Goal: Transaction & Acquisition: Subscribe to service/newsletter

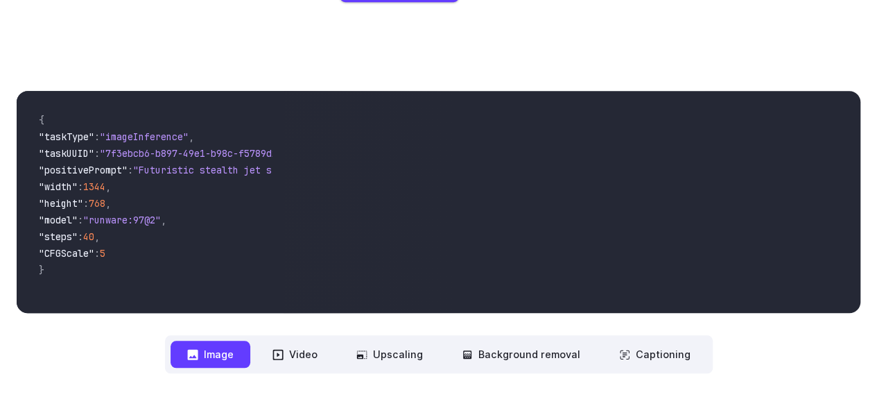
scroll to position [431, 0]
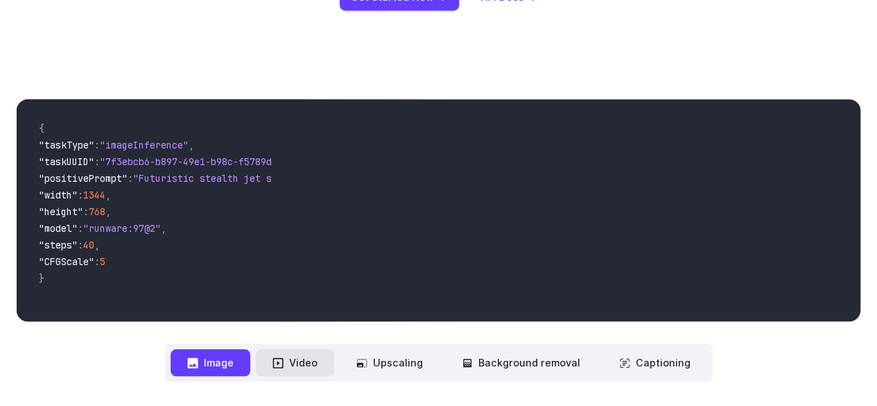
click at [306, 361] on button "Video" at bounding box center [295, 362] width 78 height 27
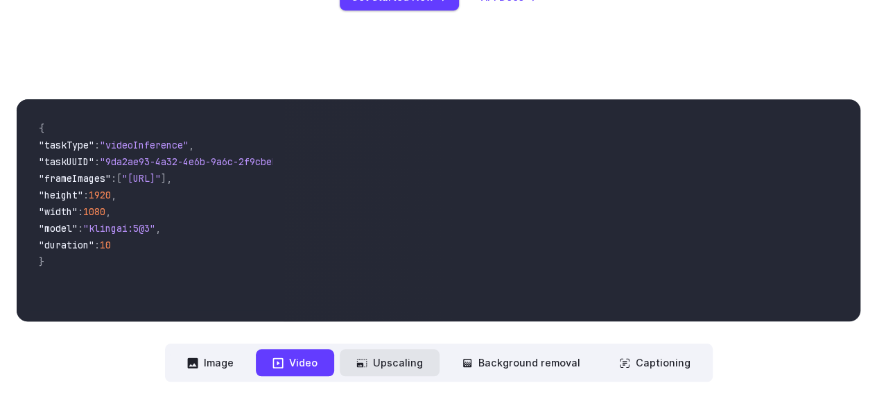
click at [399, 360] on button "Upscaling" at bounding box center [390, 362] width 100 height 27
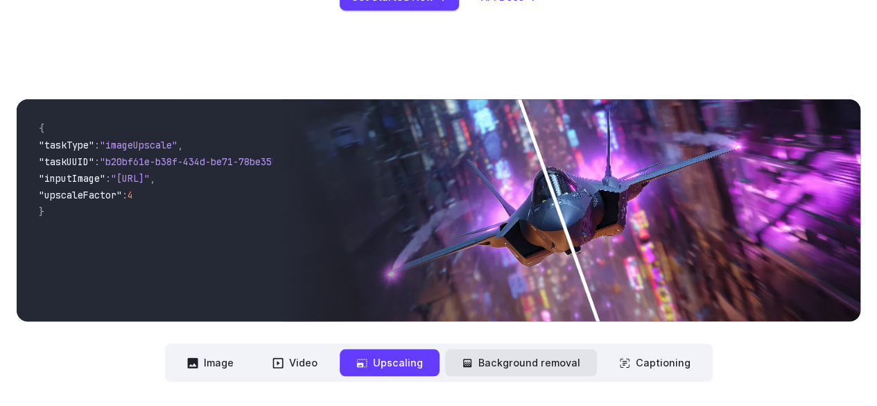
click at [507, 357] on button "Background removal" at bounding box center [521, 362] width 152 height 27
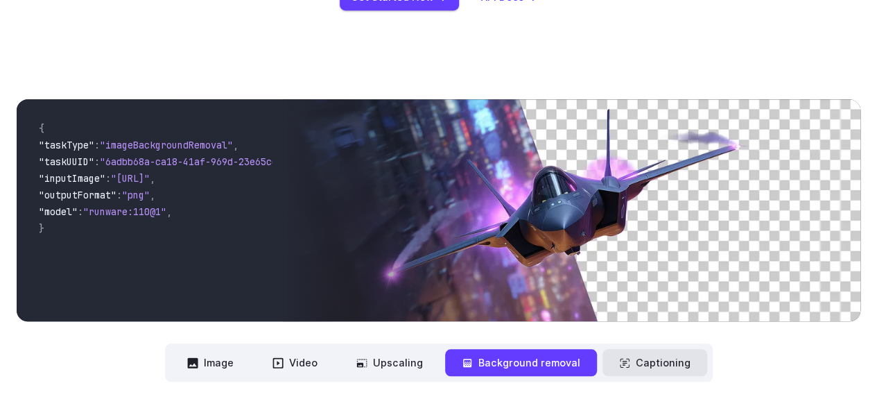
click at [657, 364] on button "Captioning" at bounding box center [655, 362] width 105 height 27
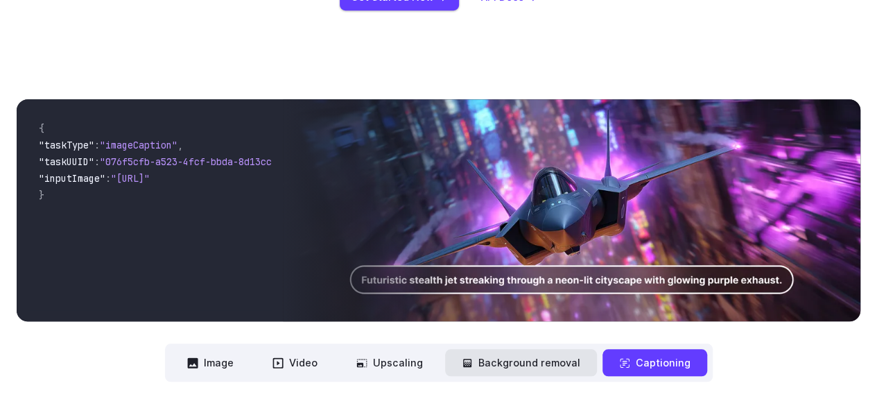
click at [571, 362] on button "Background removal" at bounding box center [521, 362] width 152 height 27
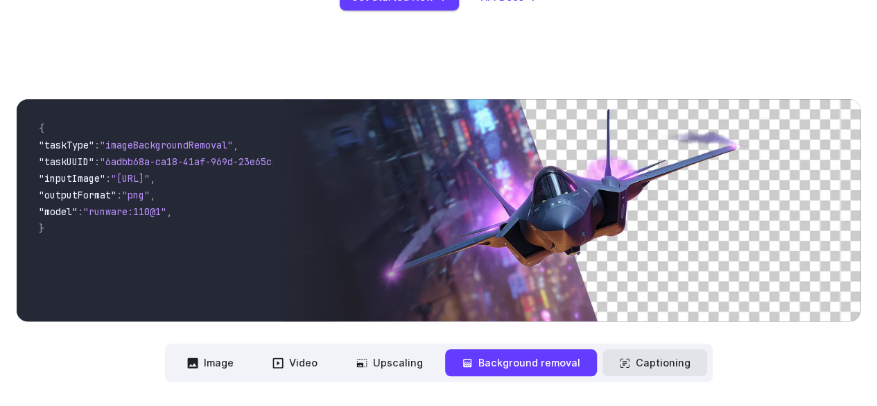
click at [623, 370] on button "Captioning" at bounding box center [655, 362] width 105 height 27
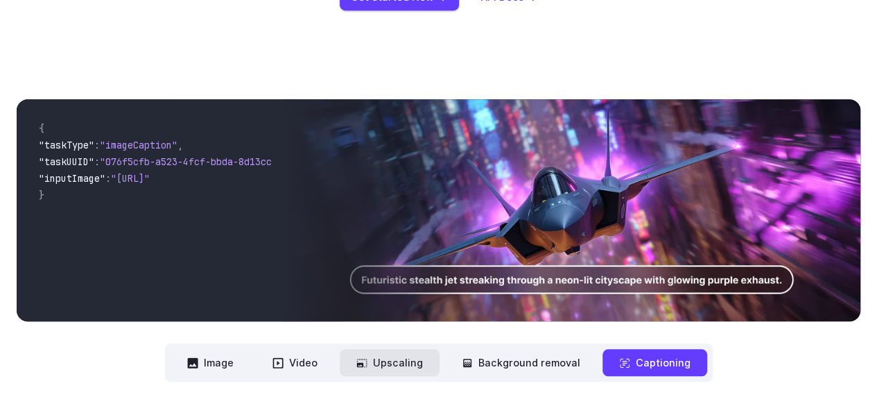
click at [403, 357] on button "Upscaling" at bounding box center [390, 362] width 100 height 27
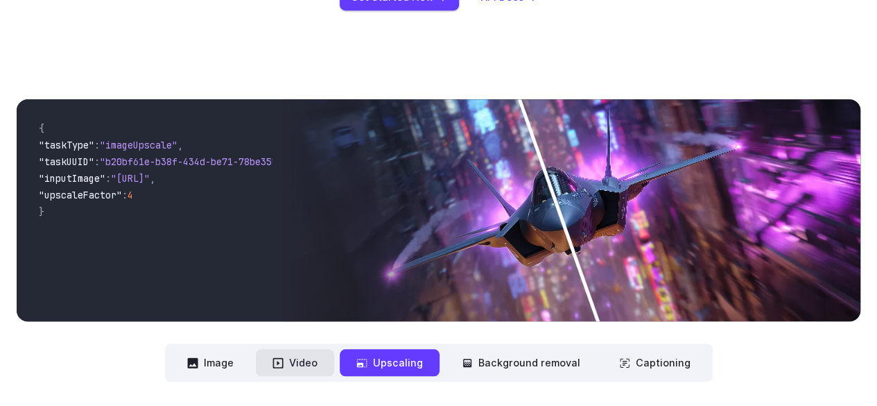
click at [304, 357] on button "Video" at bounding box center [295, 362] width 78 height 27
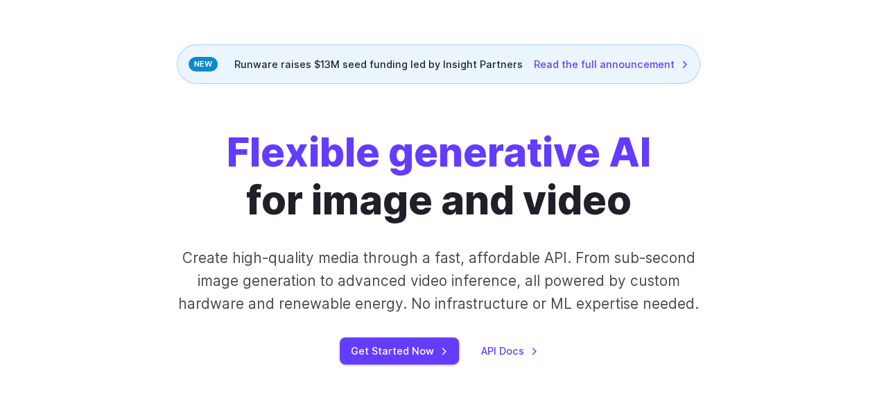
scroll to position [76, 0]
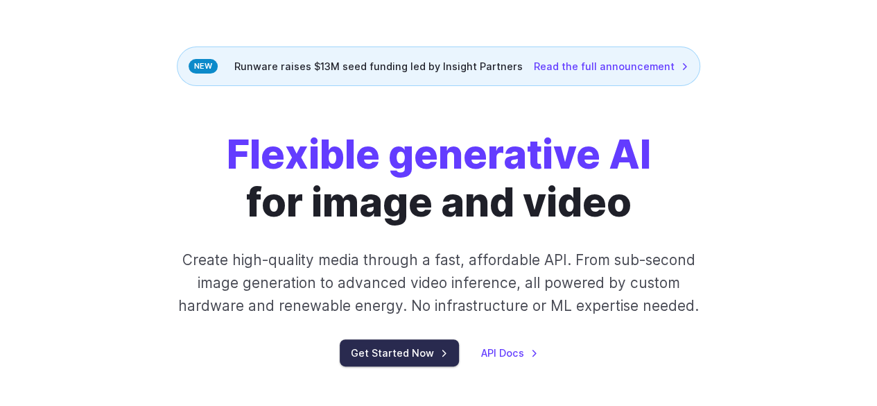
click at [407, 349] on link "Get Started Now" at bounding box center [399, 352] width 119 height 27
